Goal: Task Accomplishment & Management: Complete application form

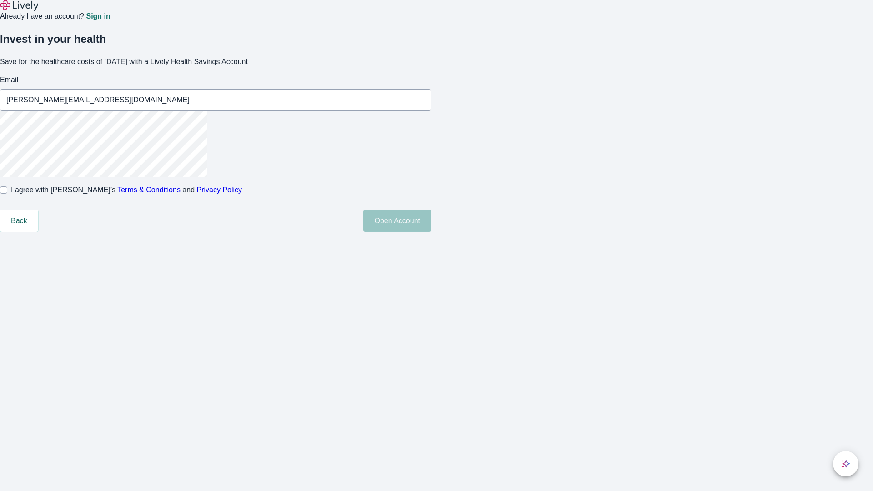
click at [7, 194] on input "I agree with Lively’s Terms & Conditions and Privacy Policy" at bounding box center [3, 190] width 7 height 7
checkbox input "true"
click at [431, 232] on button "Open Account" at bounding box center [397, 221] width 68 height 22
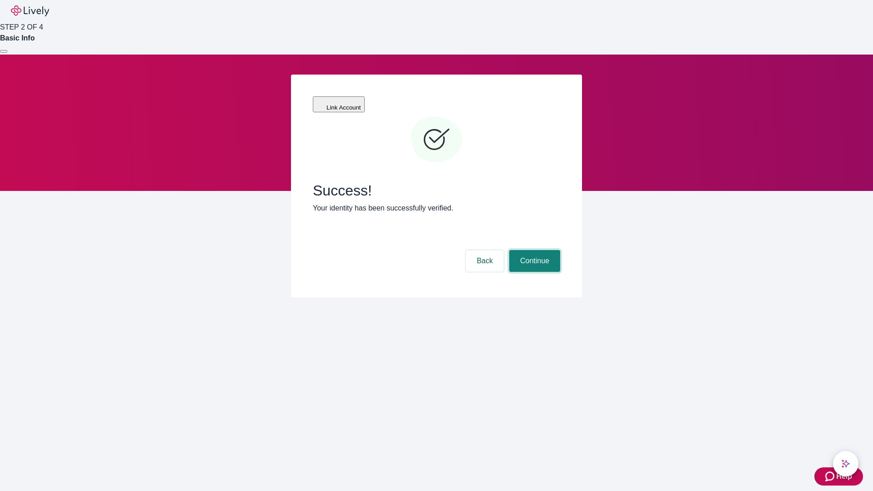
click at [534, 250] on button "Continue" at bounding box center [535, 261] width 51 height 22
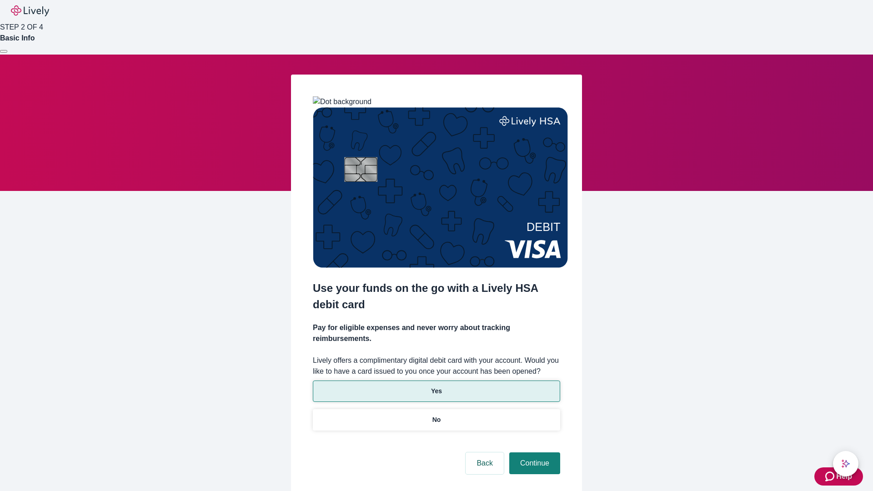
click at [436, 387] on p "Yes" at bounding box center [436, 392] width 11 height 10
click at [534, 453] on button "Continue" at bounding box center [535, 464] width 51 height 22
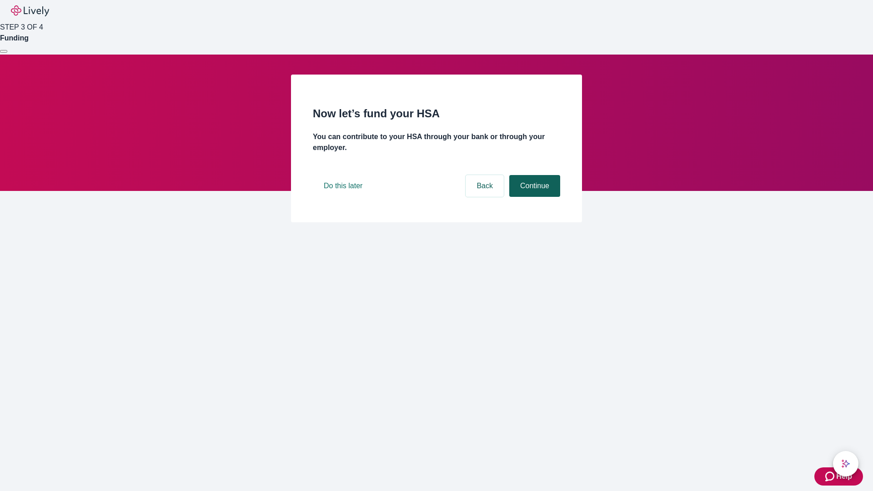
click at [534, 197] on button "Continue" at bounding box center [535, 186] width 51 height 22
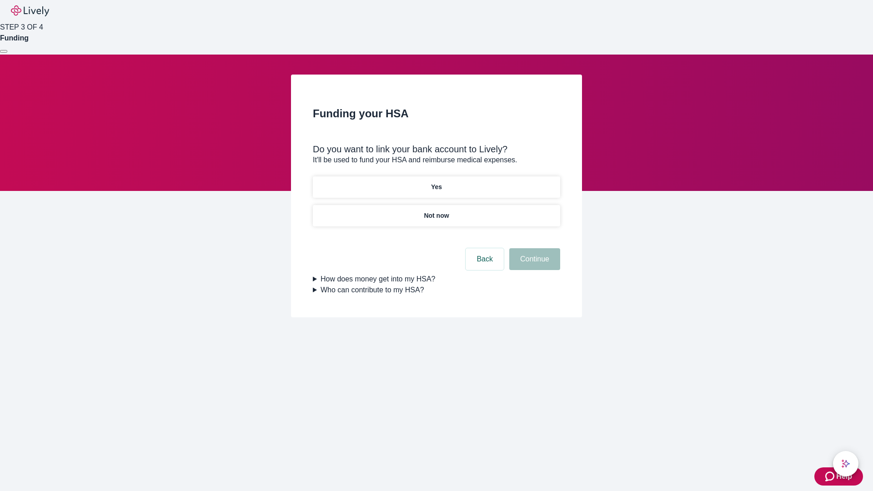
click at [436, 211] on p "Not now" at bounding box center [436, 216] width 25 height 10
click at [534, 265] on button "Continue" at bounding box center [535, 259] width 51 height 22
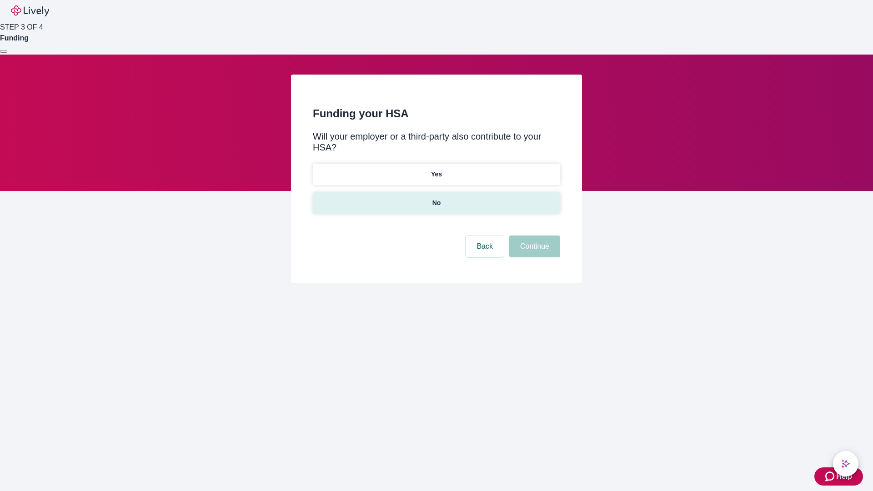
click at [436, 198] on p "No" at bounding box center [437, 203] width 9 height 10
click at [534, 236] on button "Continue" at bounding box center [535, 247] width 51 height 22
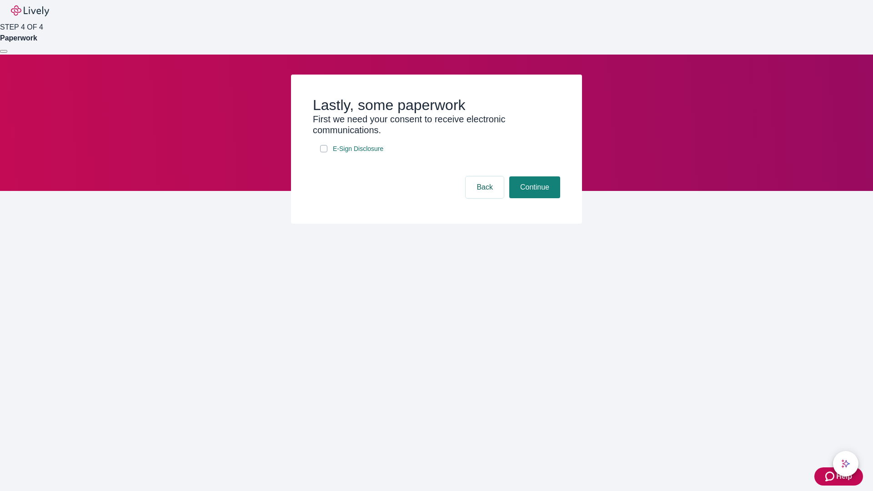
click at [324, 152] on input "E-Sign Disclosure" at bounding box center [323, 148] width 7 height 7
checkbox input "true"
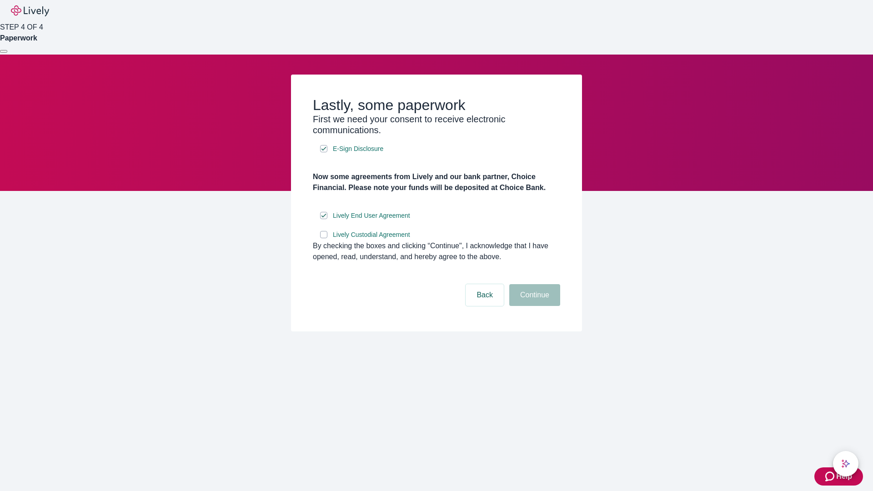
click at [324, 238] on input "Lively Custodial Agreement" at bounding box center [323, 234] width 7 height 7
checkbox input "true"
click at [534, 306] on button "Continue" at bounding box center [535, 295] width 51 height 22
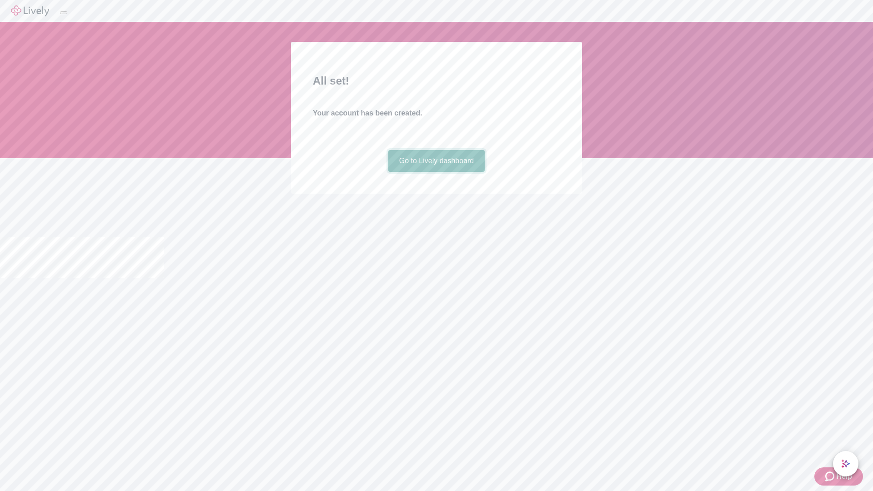
click at [436, 172] on link "Go to Lively dashboard" at bounding box center [436, 161] width 97 height 22
